Goal: Find specific page/section: Find specific page/section

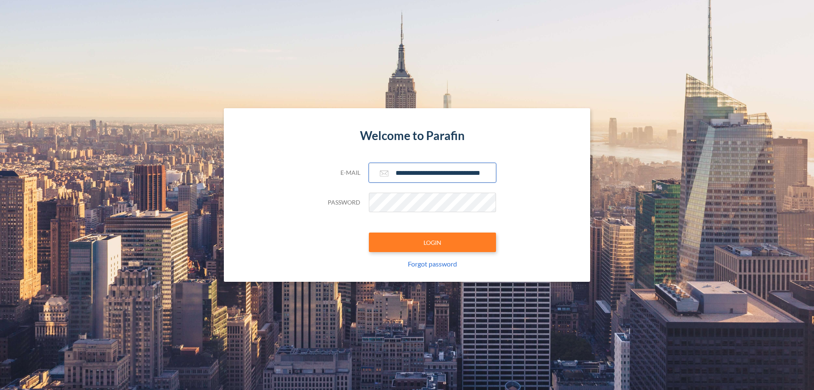
scroll to position [0, 14]
type input "**********"
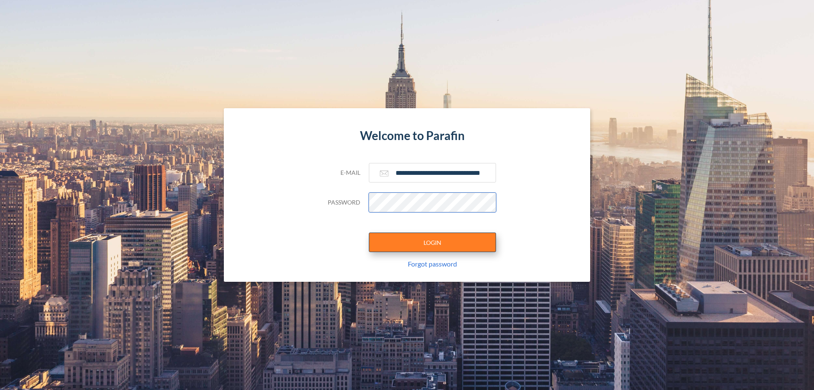
scroll to position [0, 0]
click at [432, 242] on button "LOGIN" at bounding box center [432, 241] width 127 height 19
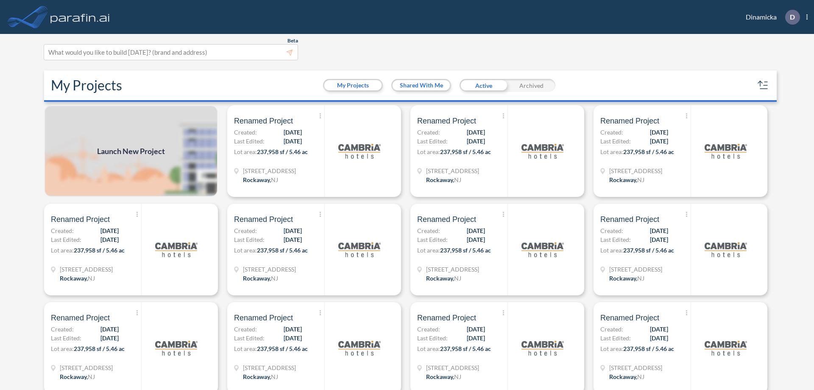
scroll to position [2, 0]
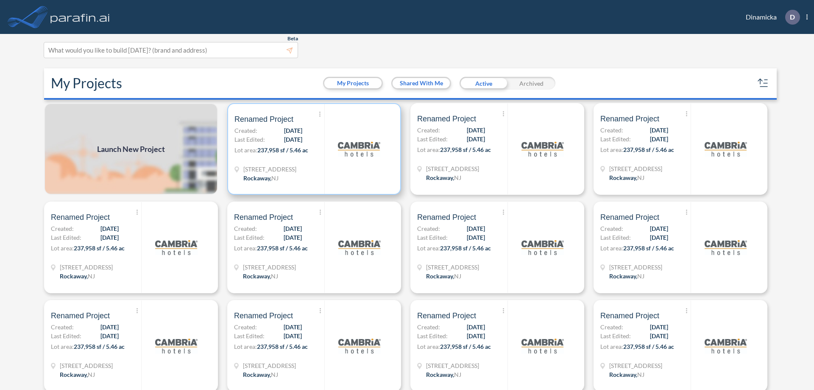
click at [312, 149] on p "Lot area: 237,958 sf / 5.46 ac" at bounding box center [279, 151] width 90 height 12
